Goal: Information Seeking & Learning: Learn about a topic

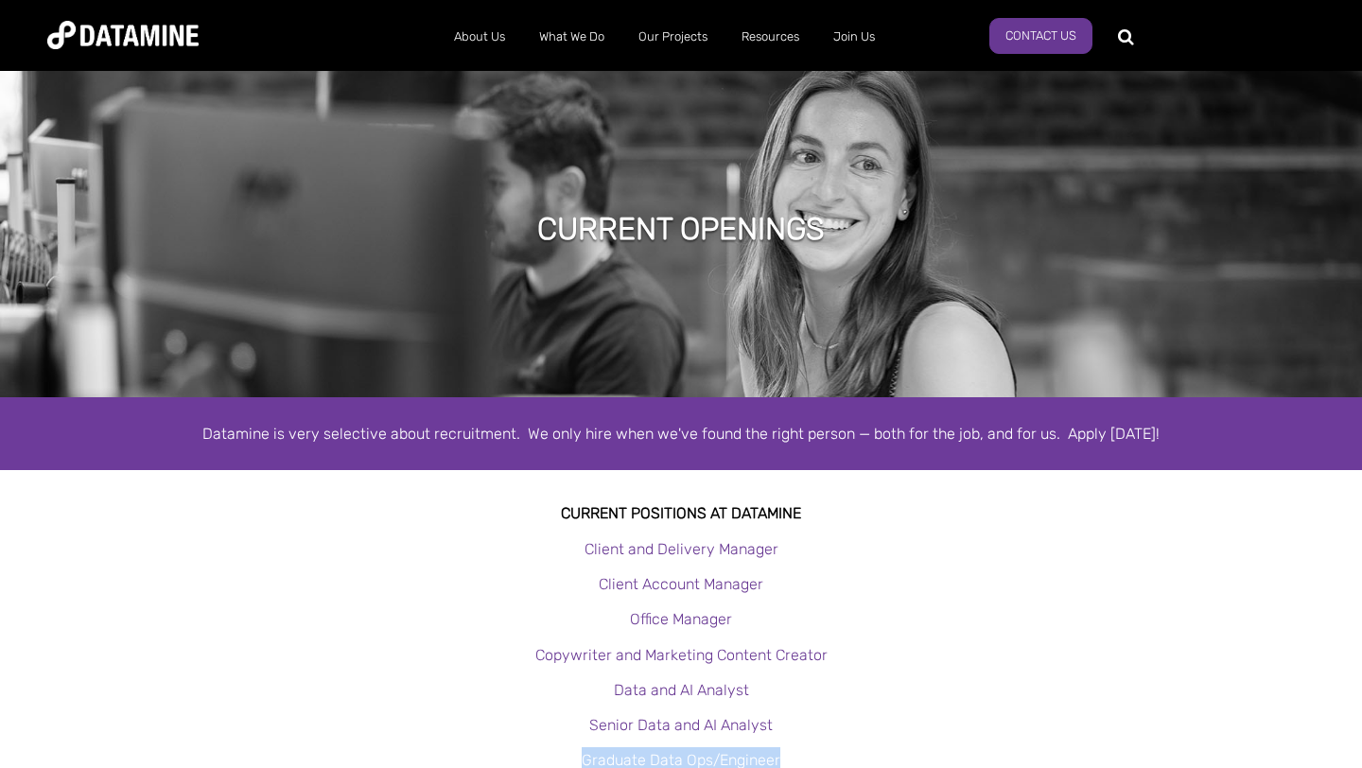
scroll to position [62, 0]
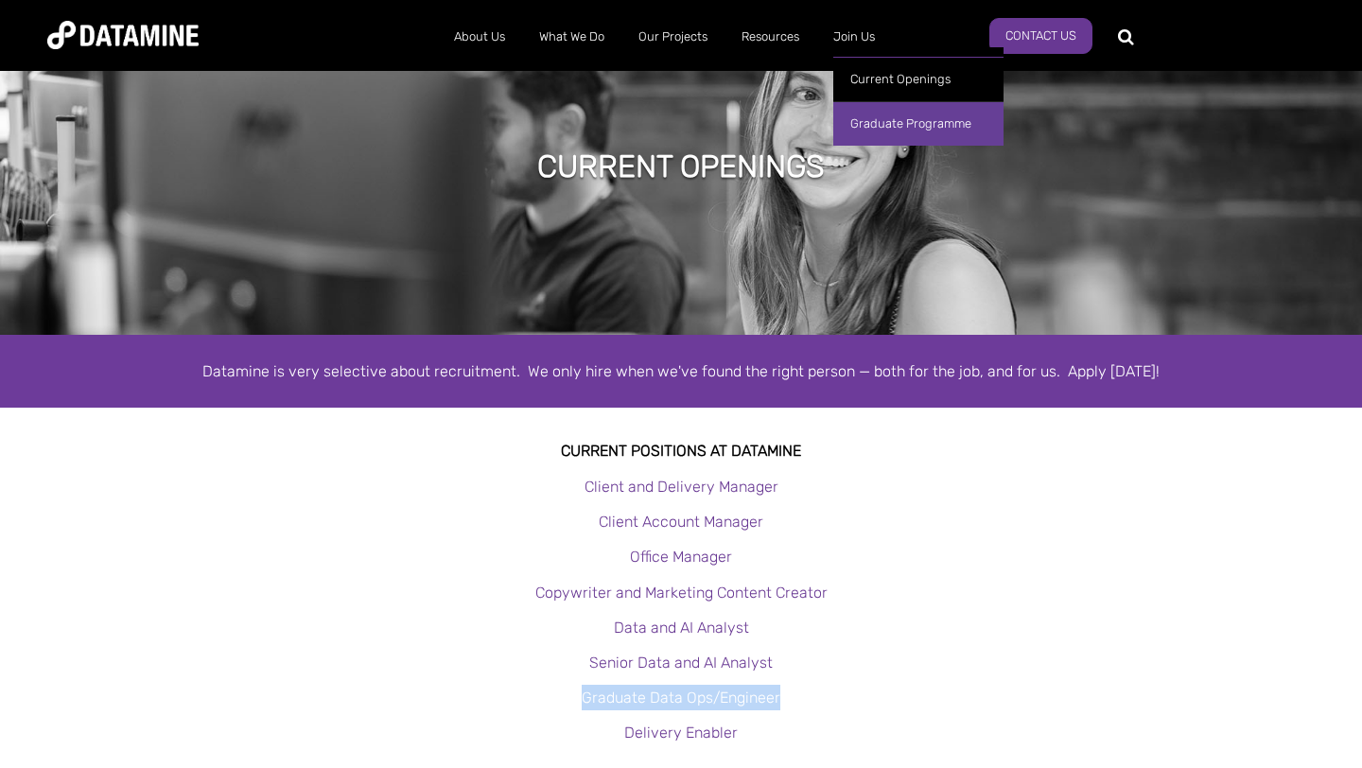
click at [878, 114] on link "Graduate Programme" at bounding box center [918, 123] width 170 height 44
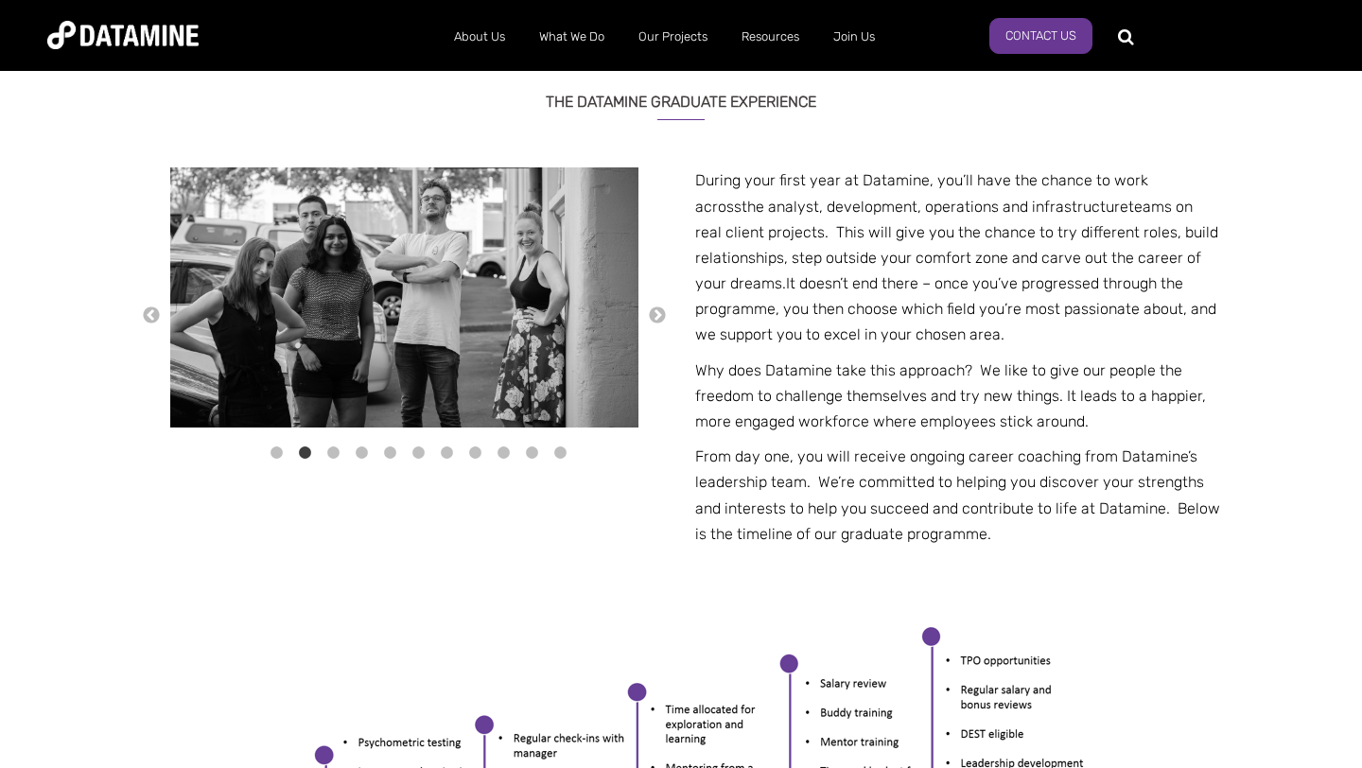
scroll to position [670, 0]
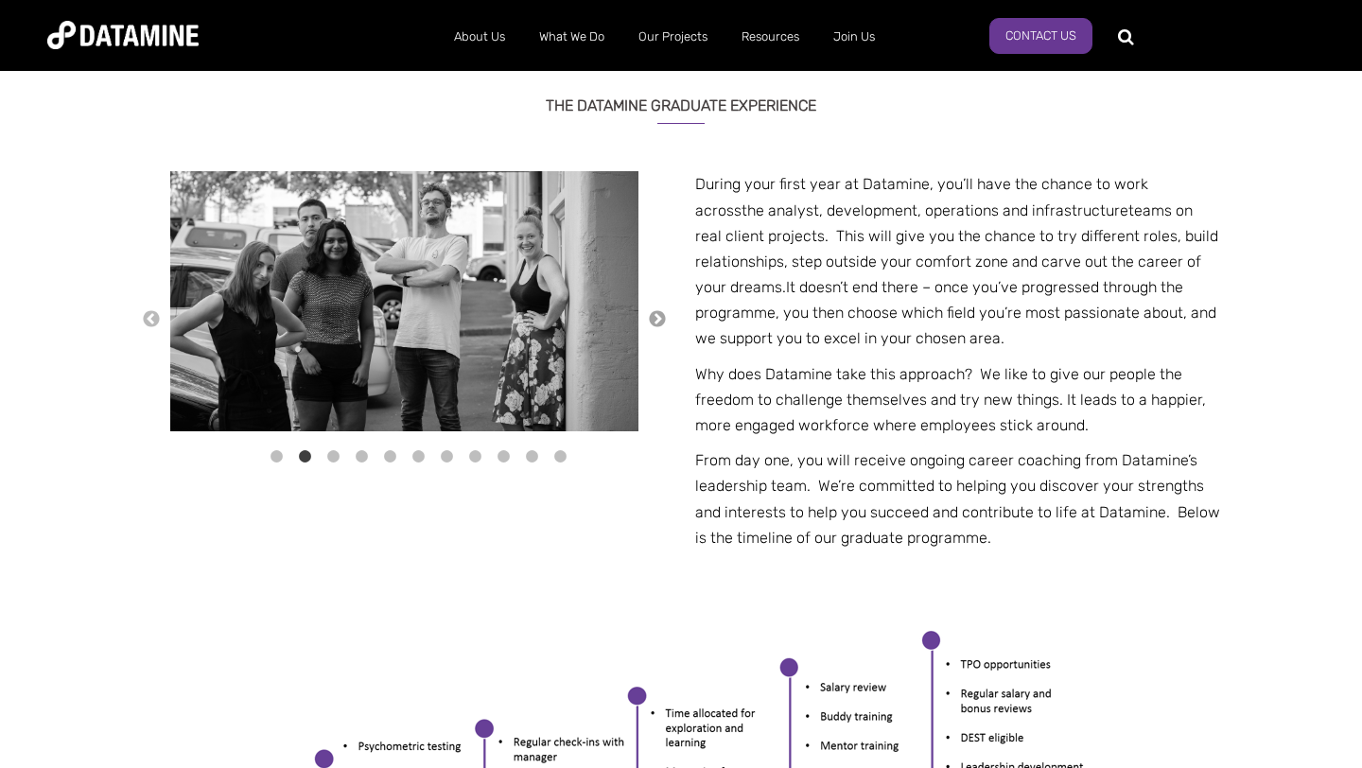
click at [658, 312] on button "→" at bounding box center [657, 319] width 19 height 21
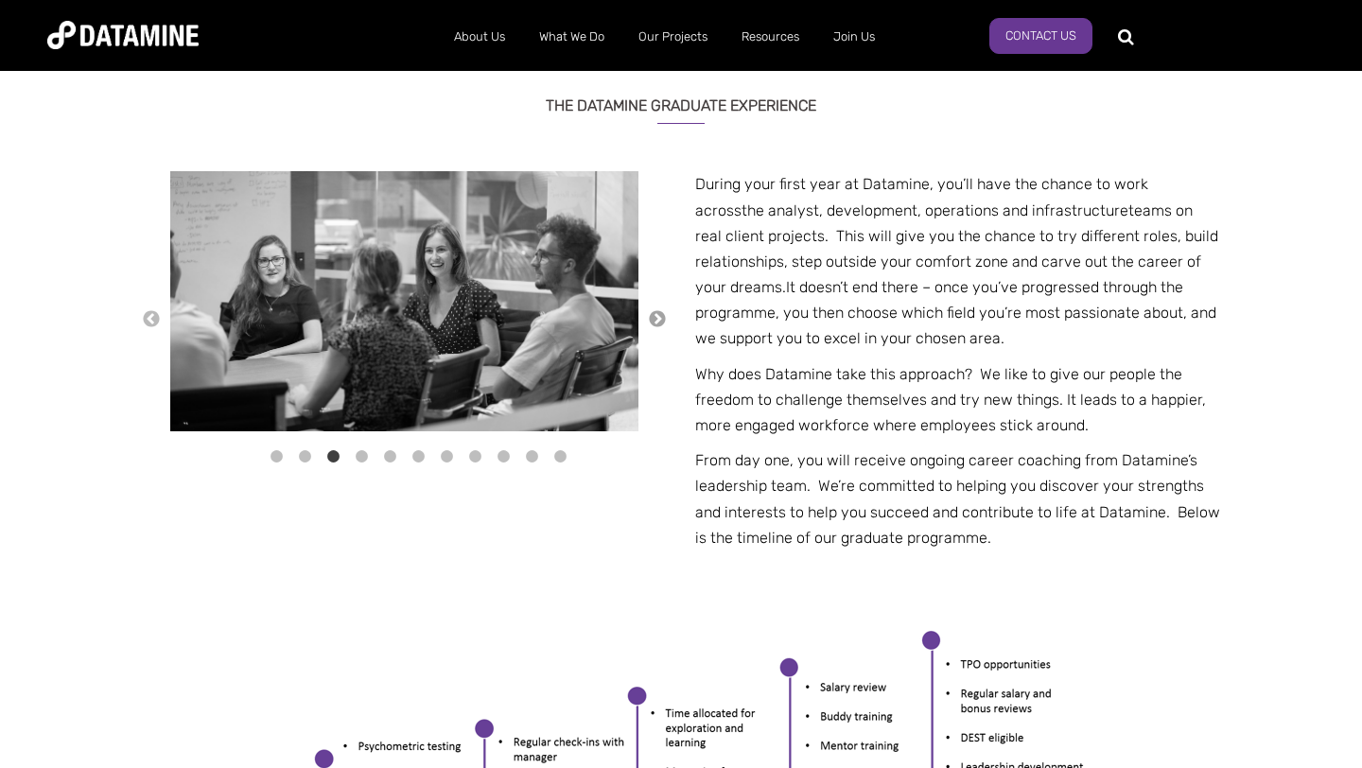
click at [666, 320] on button "→" at bounding box center [657, 319] width 19 height 21
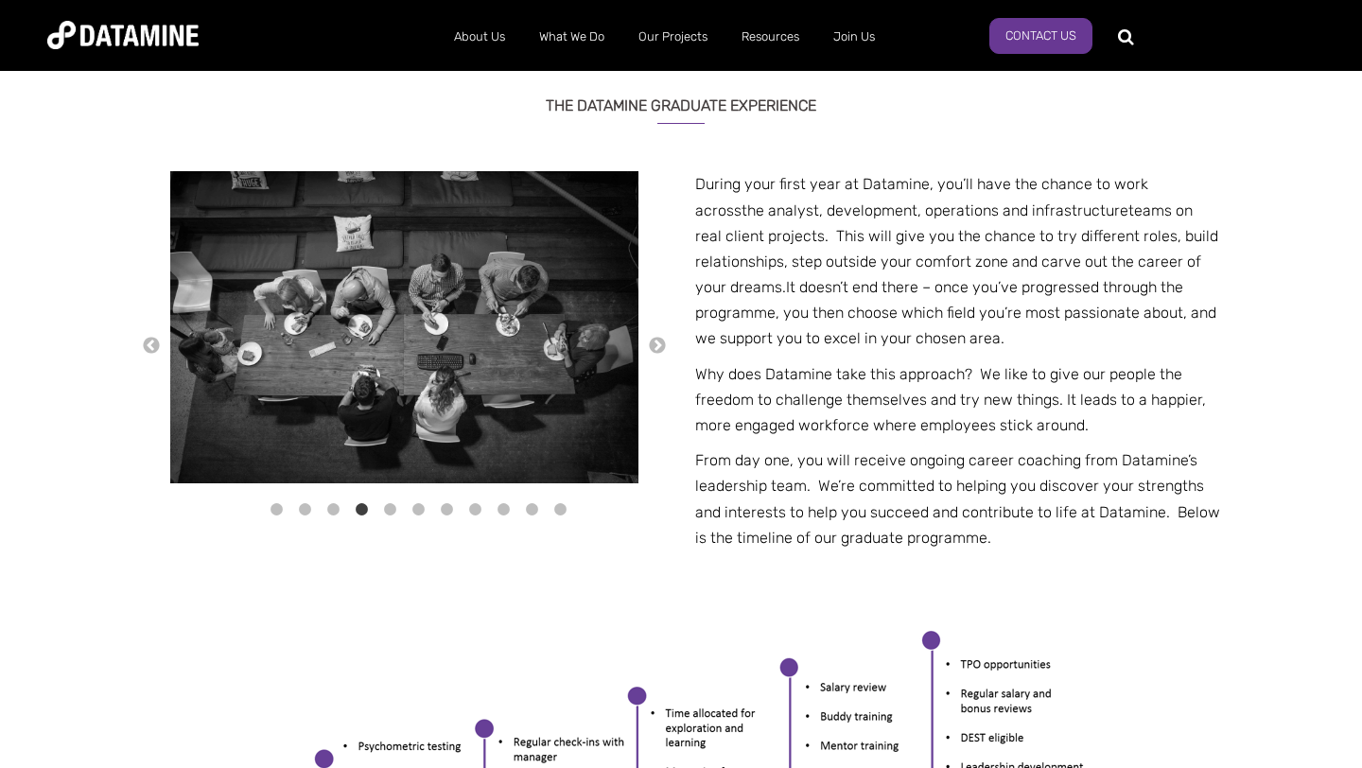
click at [671, 345] on div "←" at bounding box center [681, 383] width 1078 height 424
click at [654, 337] on button "→" at bounding box center [657, 346] width 19 height 21
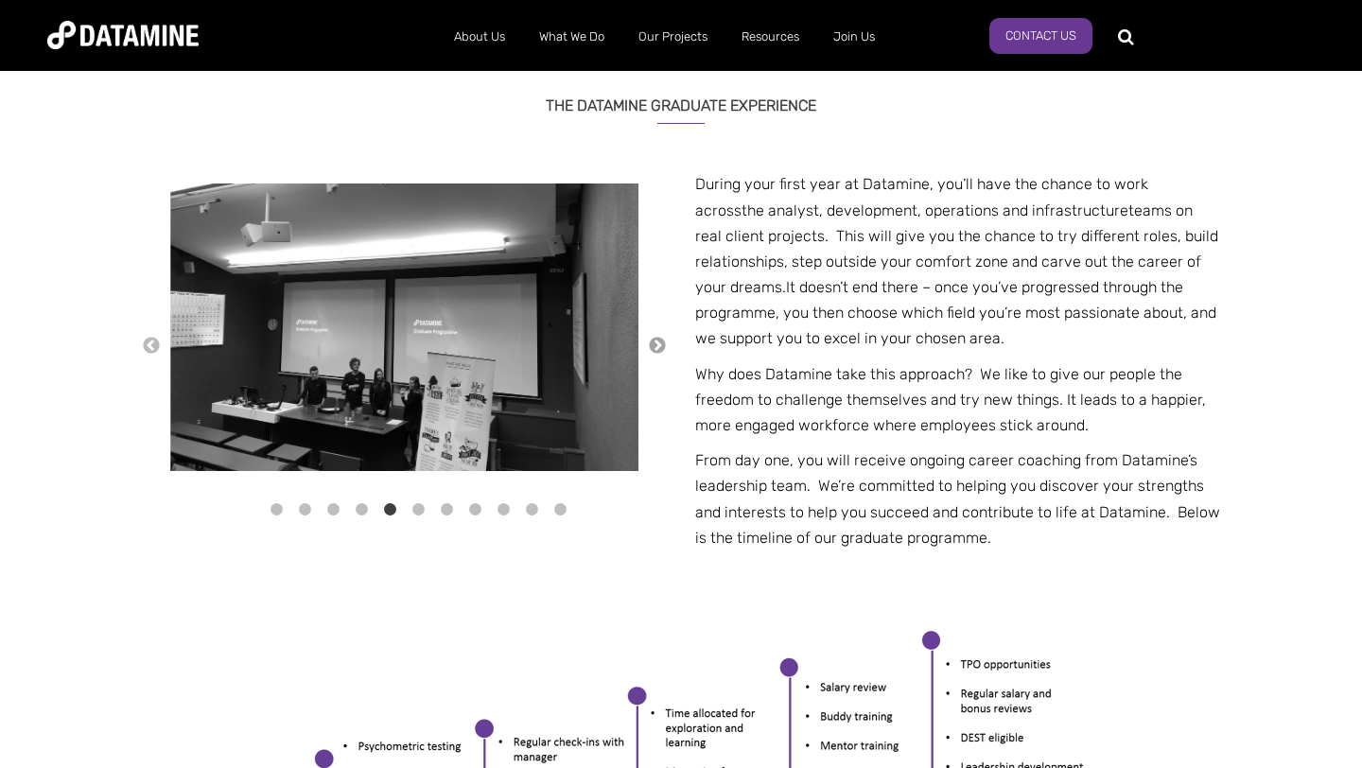
click at [654, 342] on button "→" at bounding box center [657, 346] width 19 height 21
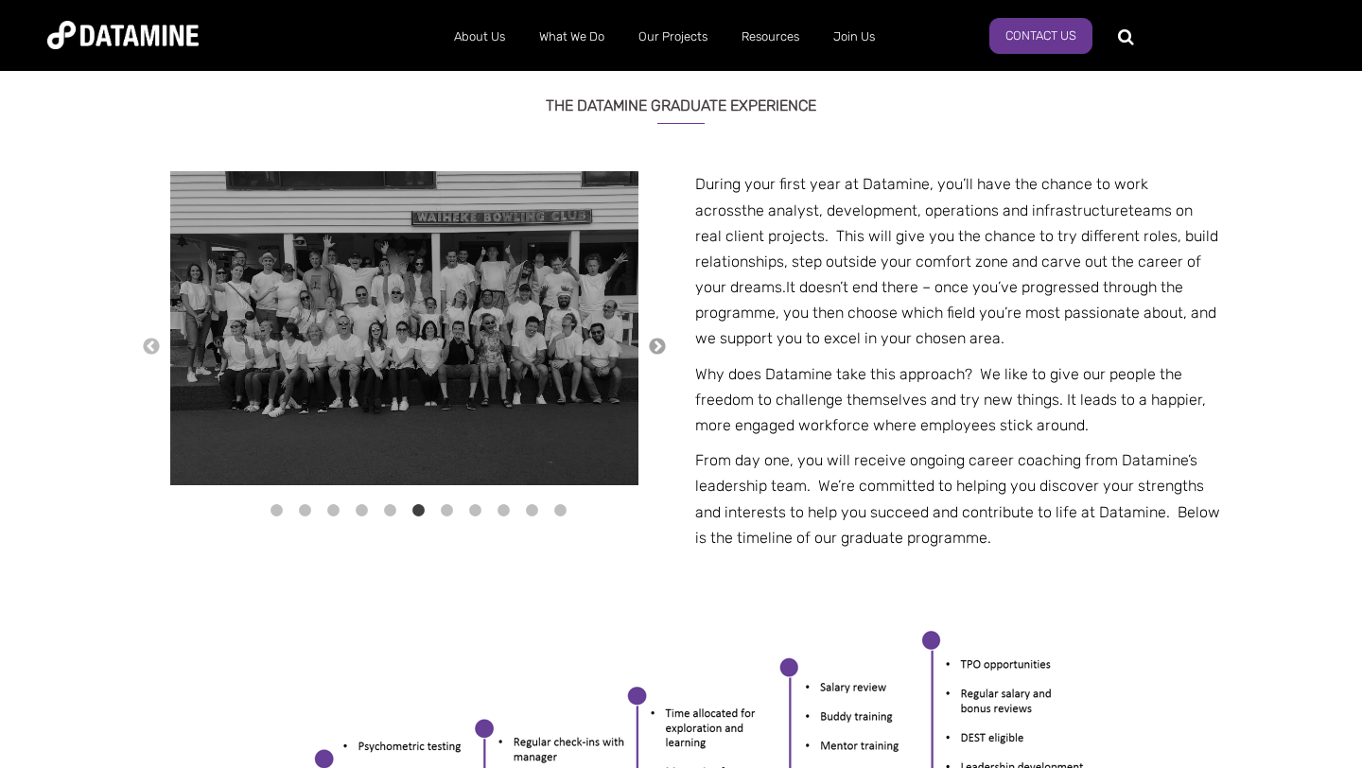
click at [654, 342] on button "→" at bounding box center [657, 347] width 19 height 21
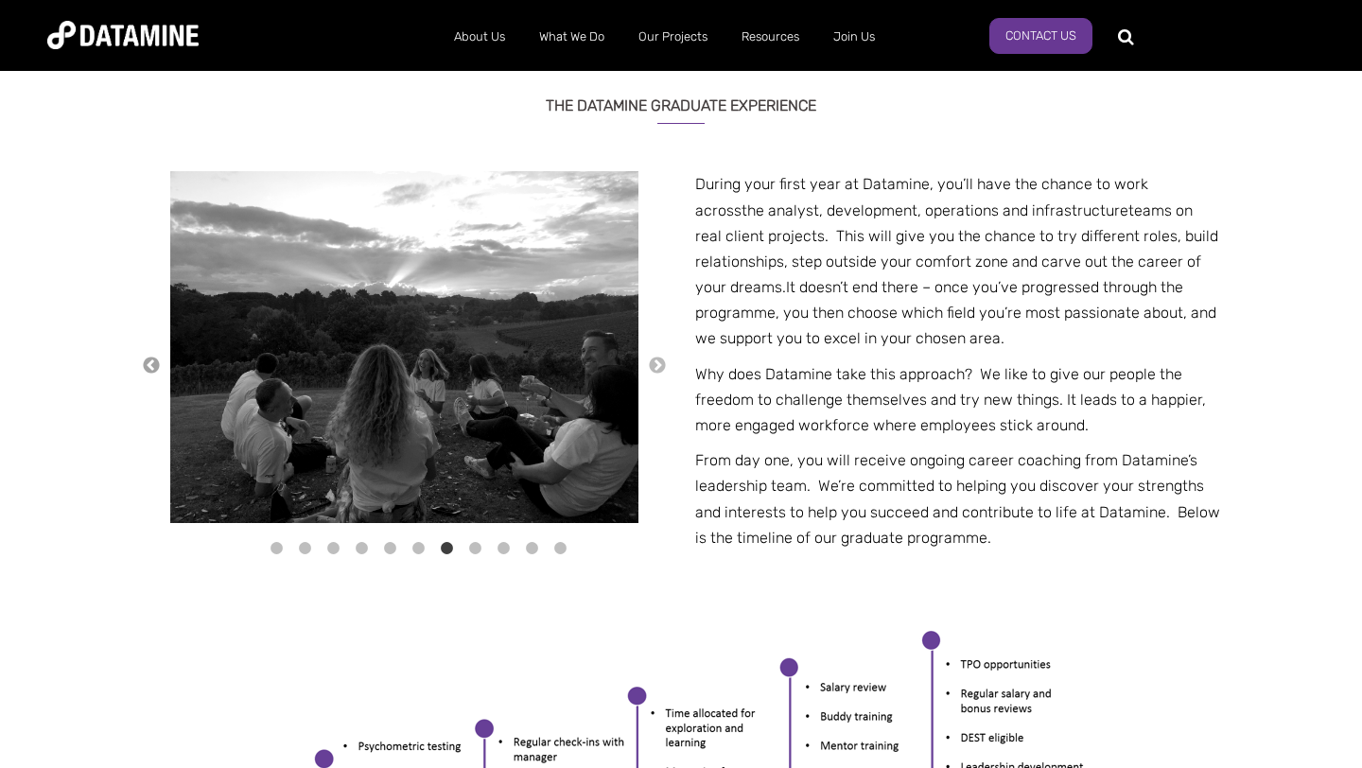
click at [144, 363] on button "←" at bounding box center [151, 366] width 19 height 21
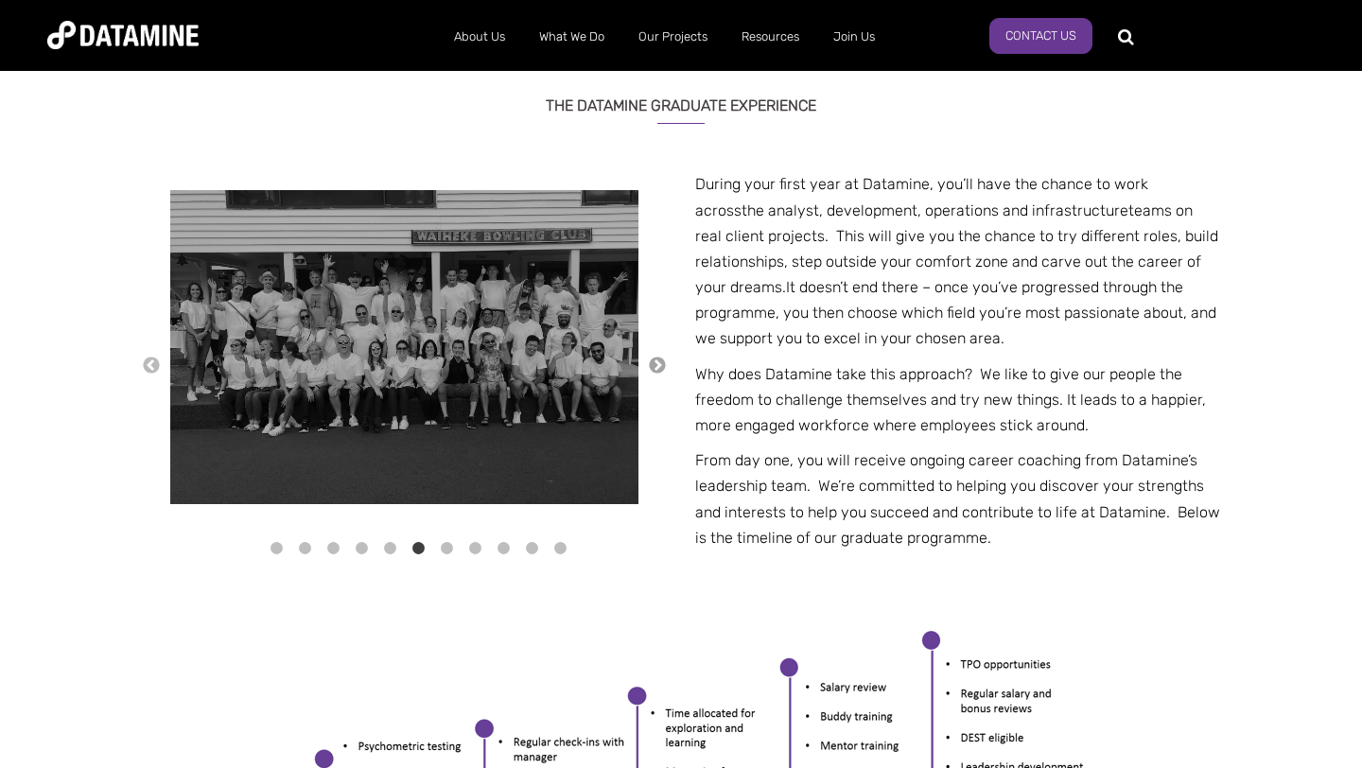
click at [659, 364] on button "→" at bounding box center [657, 366] width 19 height 21
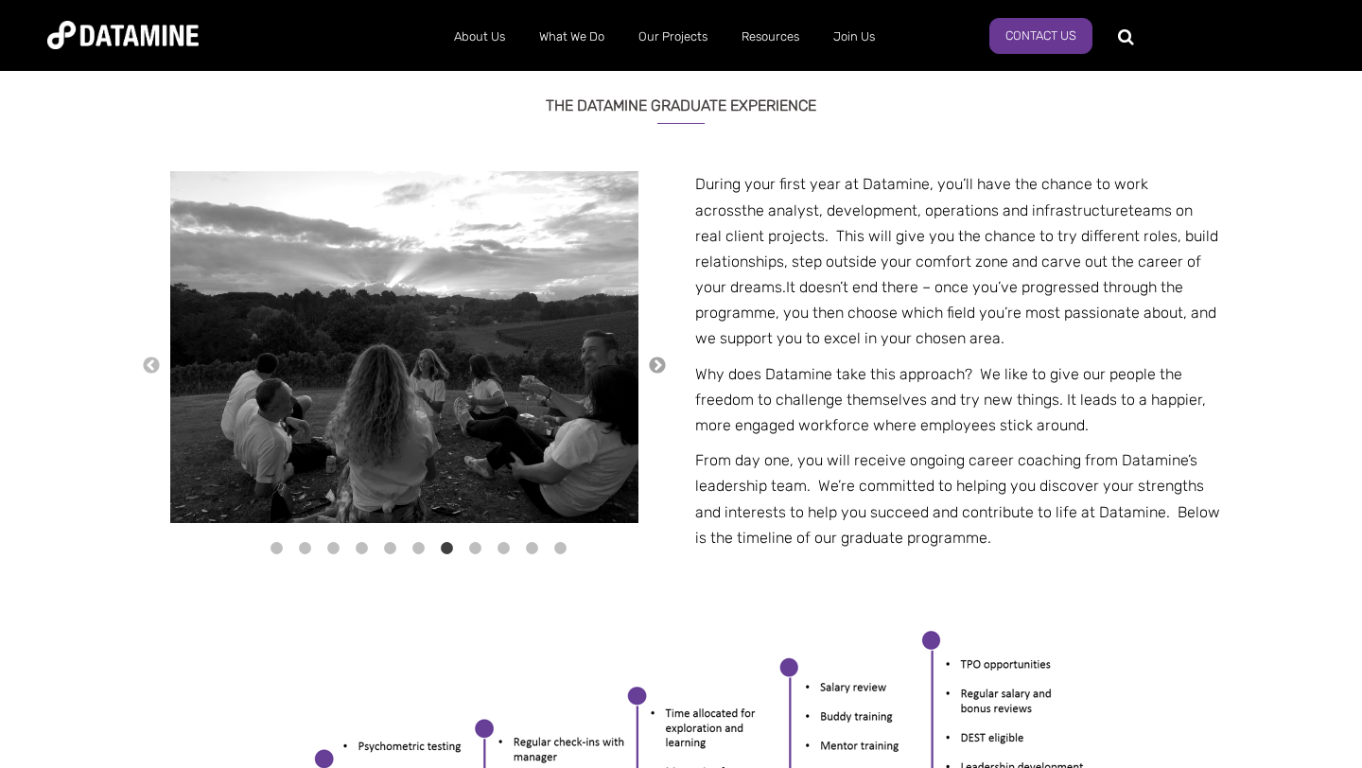
click at [659, 364] on button "→" at bounding box center [657, 366] width 19 height 21
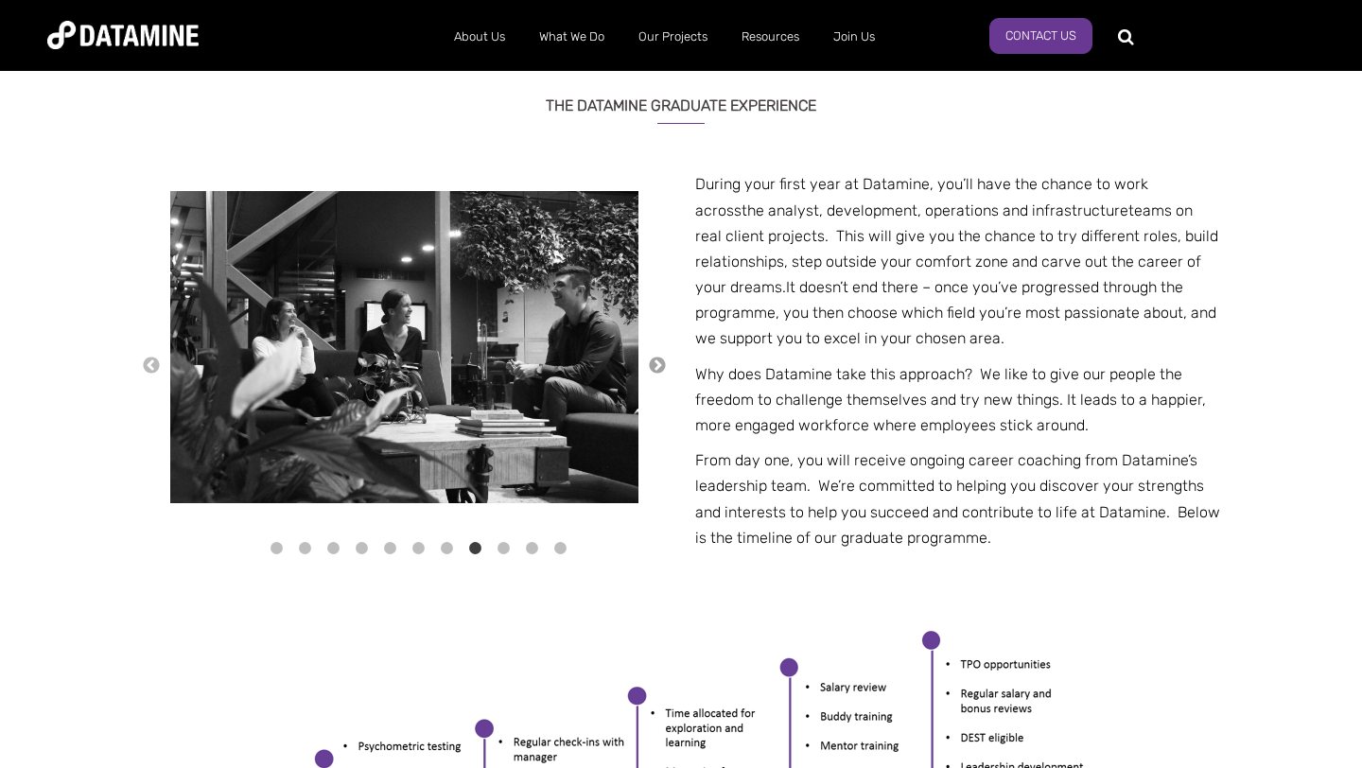
click at [659, 364] on button "→" at bounding box center [657, 366] width 19 height 21
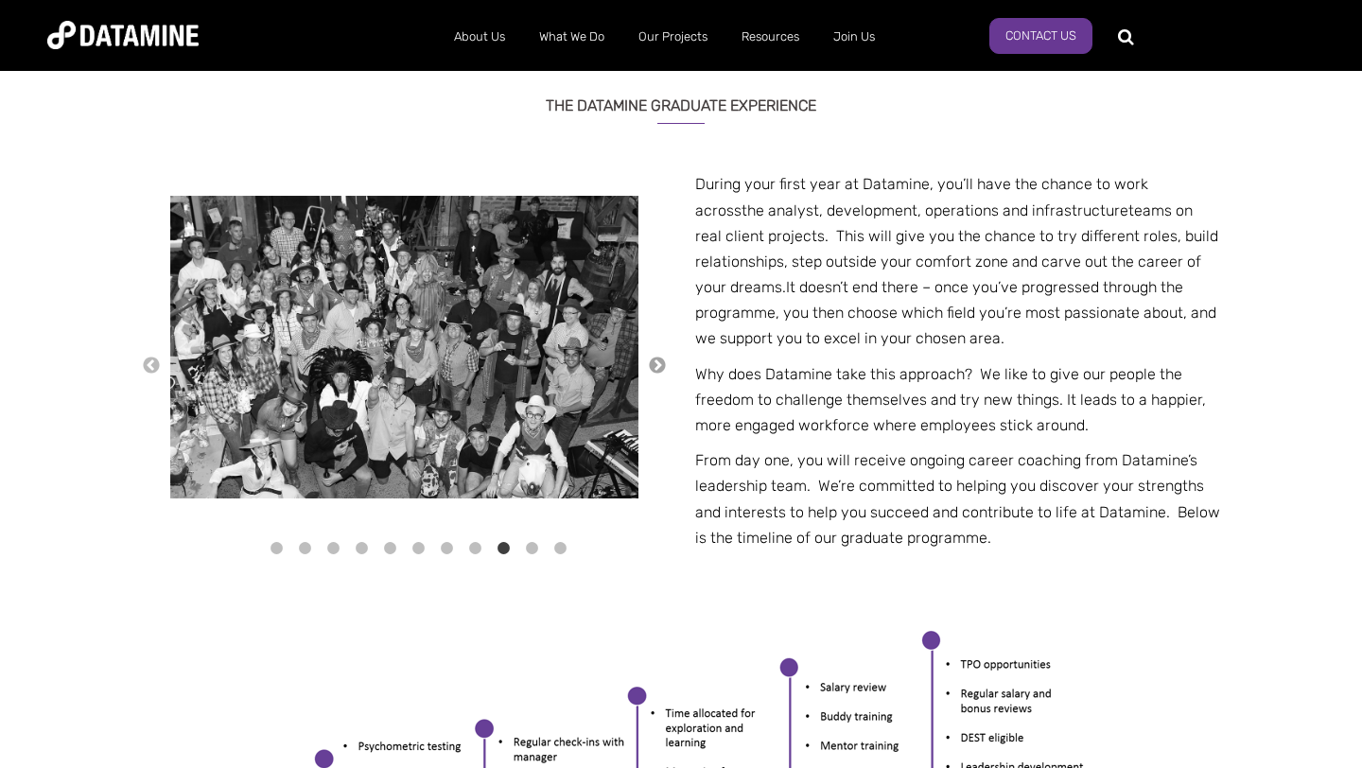
click at [659, 364] on button "→" at bounding box center [657, 366] width 19 height 21
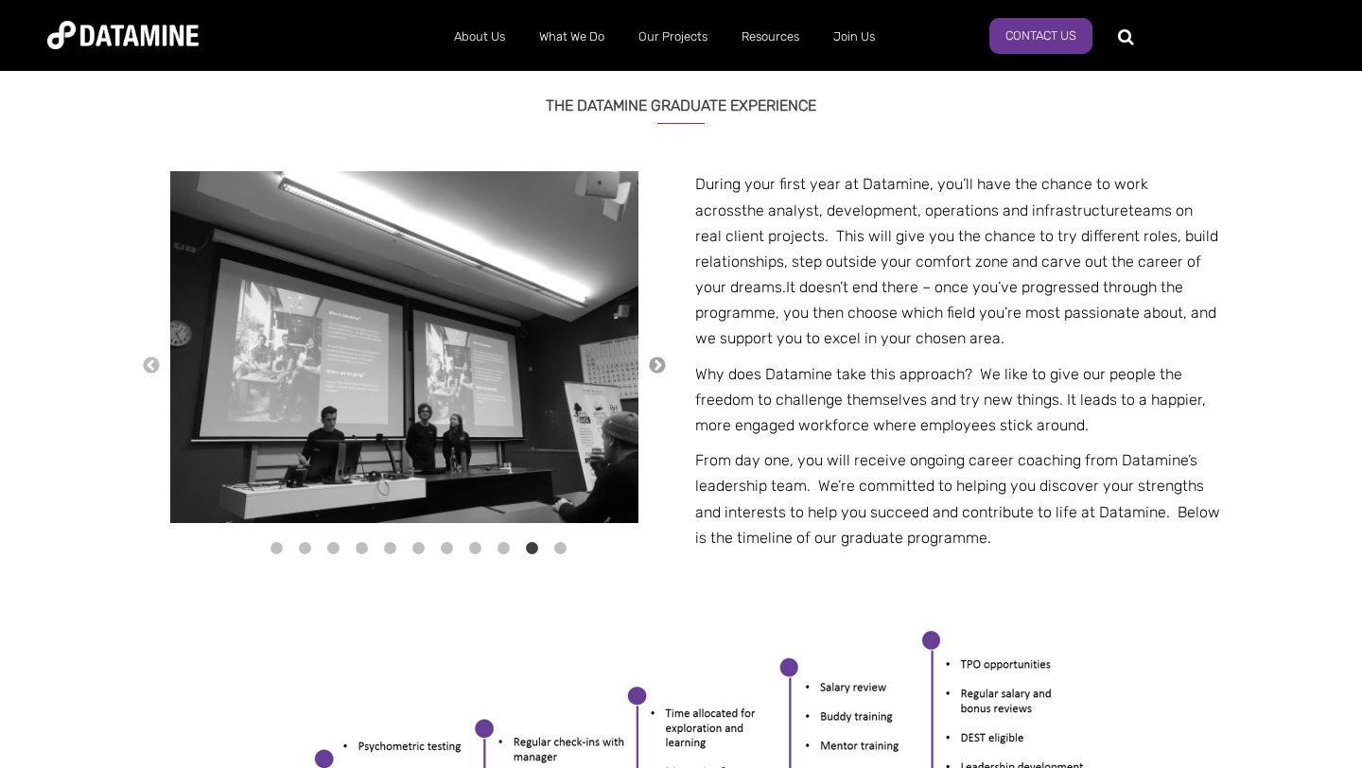
click at [659, 364] on button "→" at bounding box center [657, 366] width 19 height 21
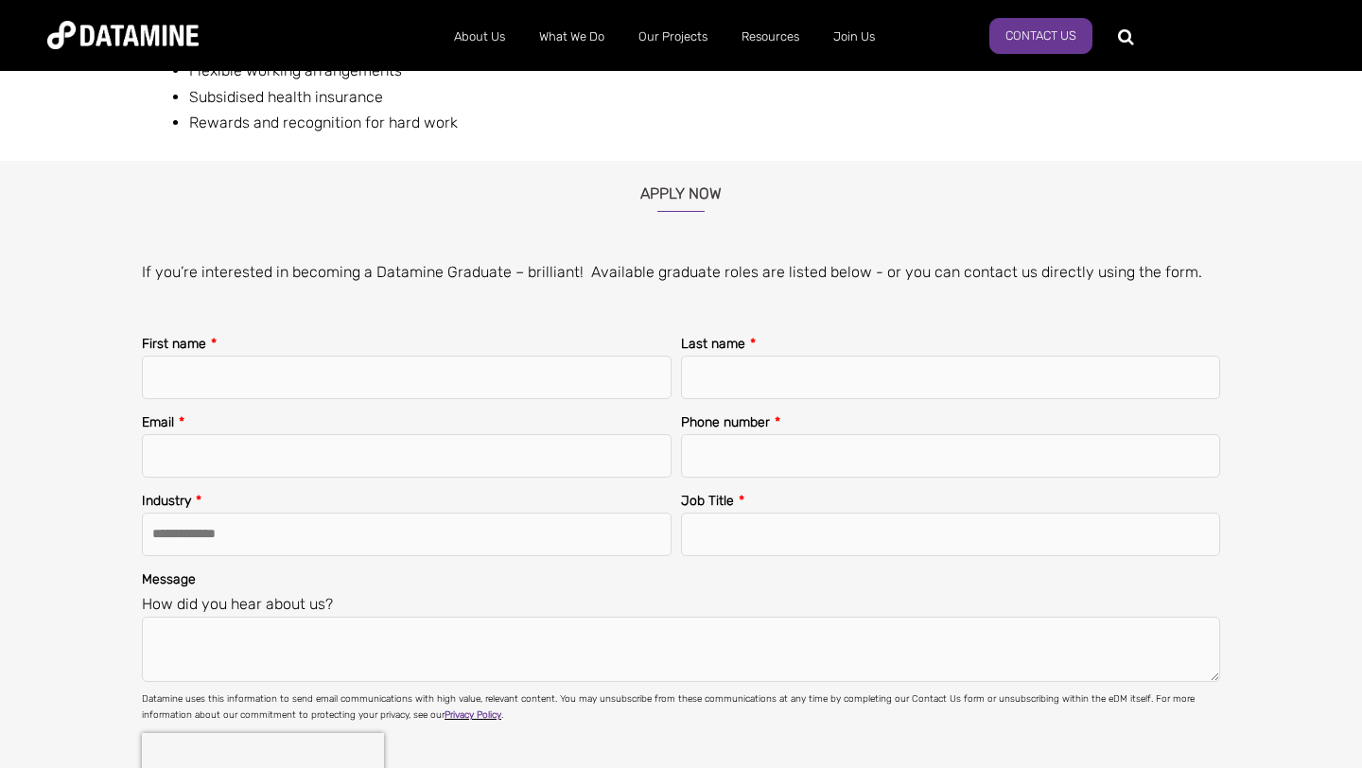
scroll to position [2358, 0]
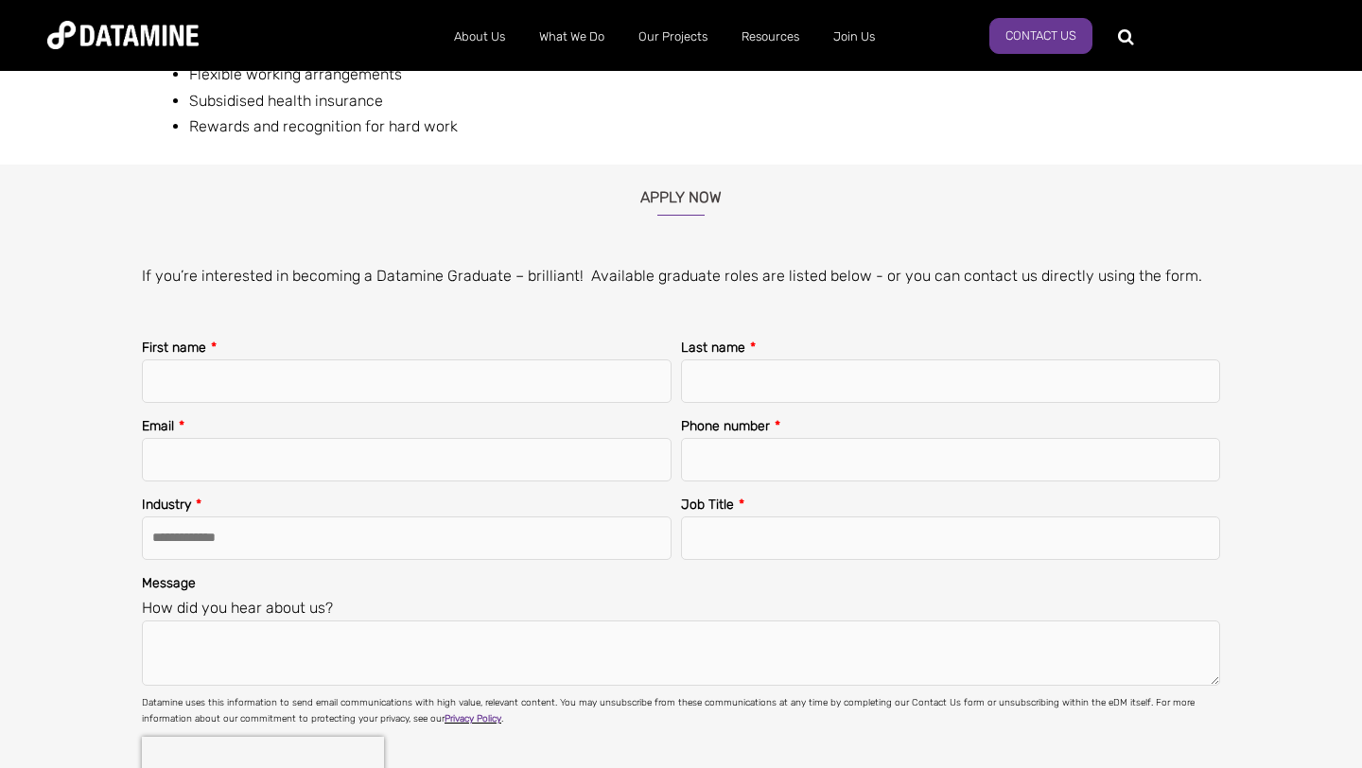
click at [666, 303] on p at bounding box center [688, 311] width 1093 height 26
click at [678, 290] on div "If you’re interested in becoming a Datamine Graduate – brilliant! Available gra…" at bounding box center [681, 293] width 1107 height 61
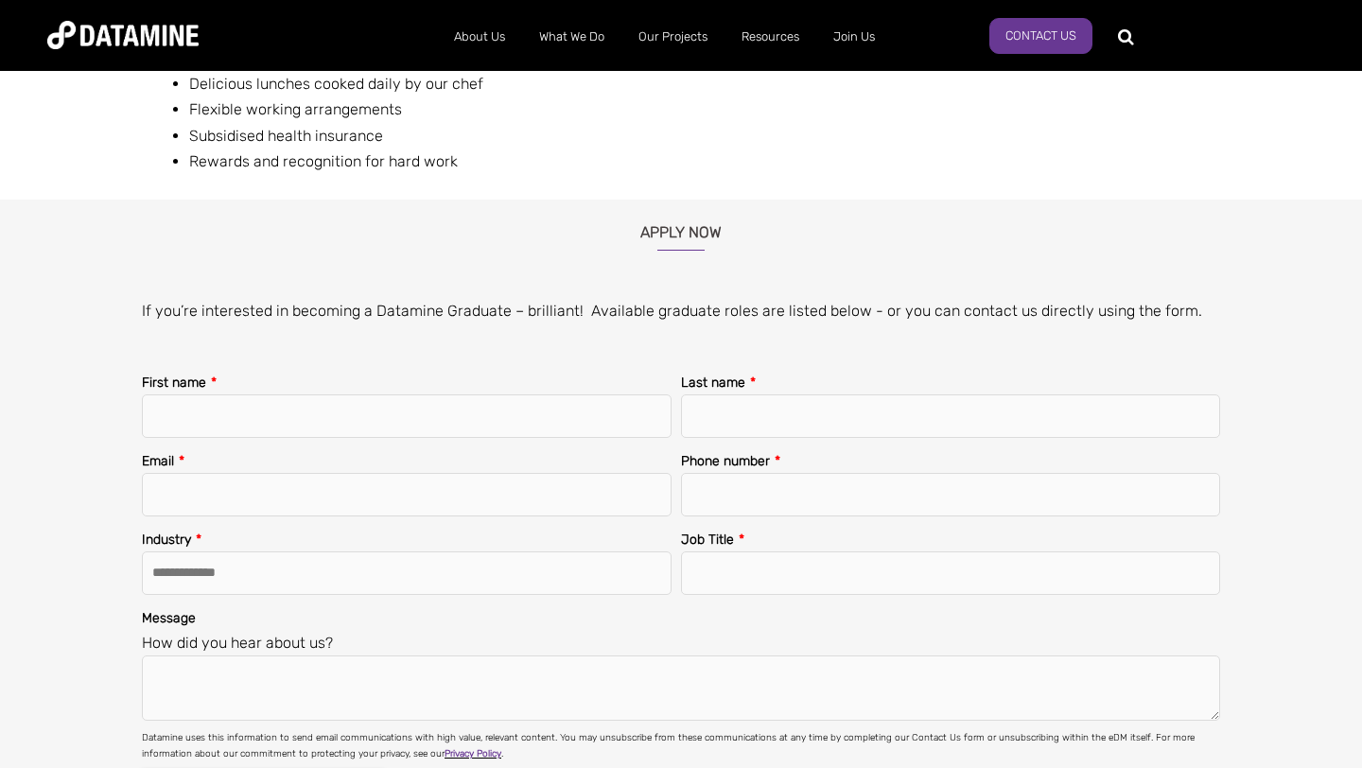
scroll to position [2322, 0]
click at [688, 329] on div "If you’re interested in becoming a Datamine Graduate – brilliant! Available gra…" at bounding box center [681, 329] width 1107 height 61
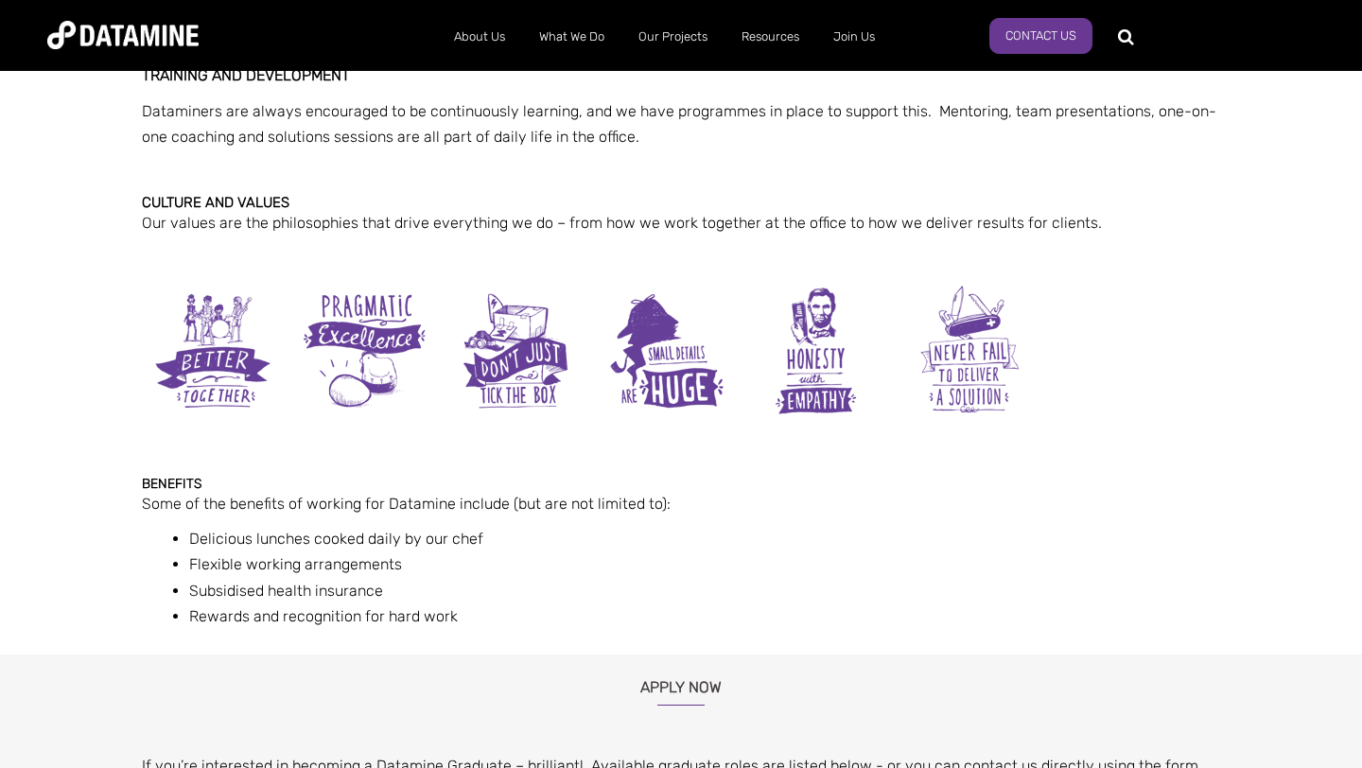
scroll to position [1867, 0]
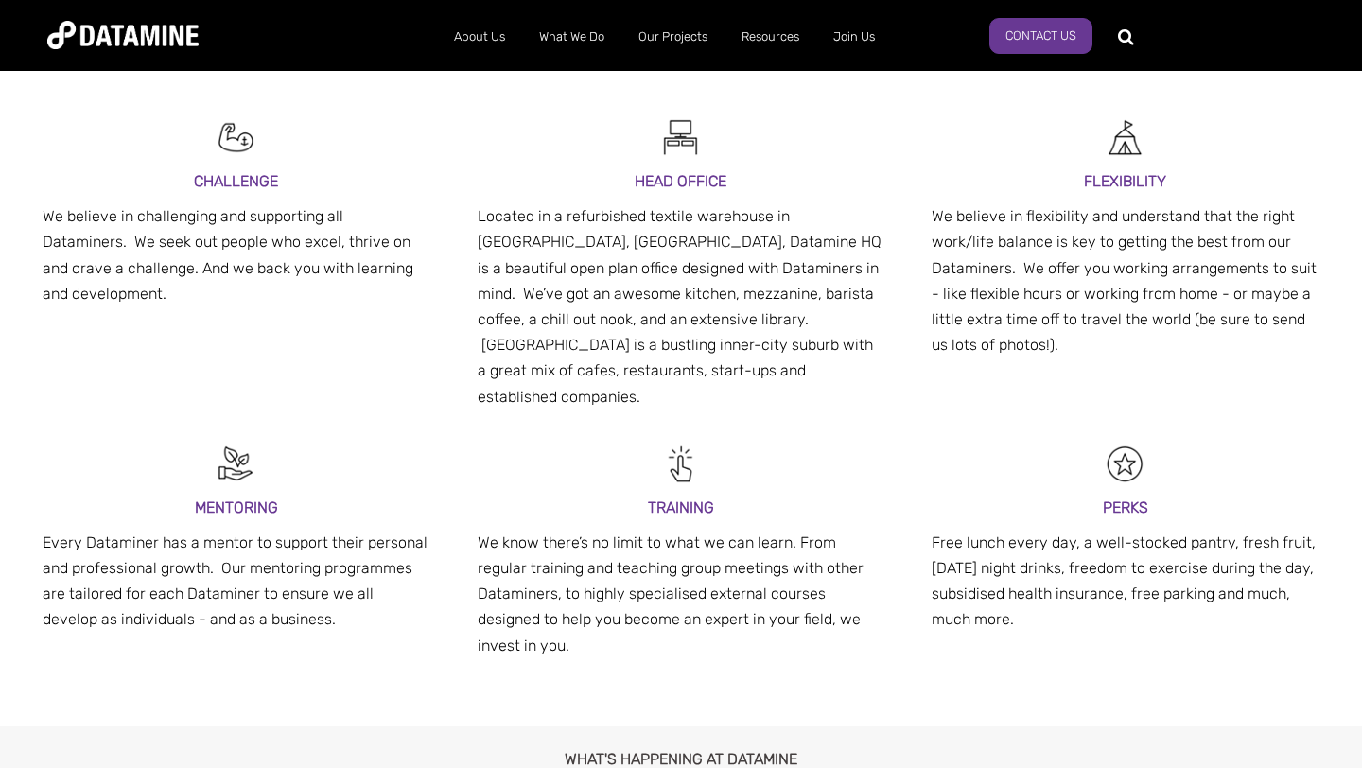
scroll to position [509, 0]
